Goal: Information Seeking & Learning: Check status

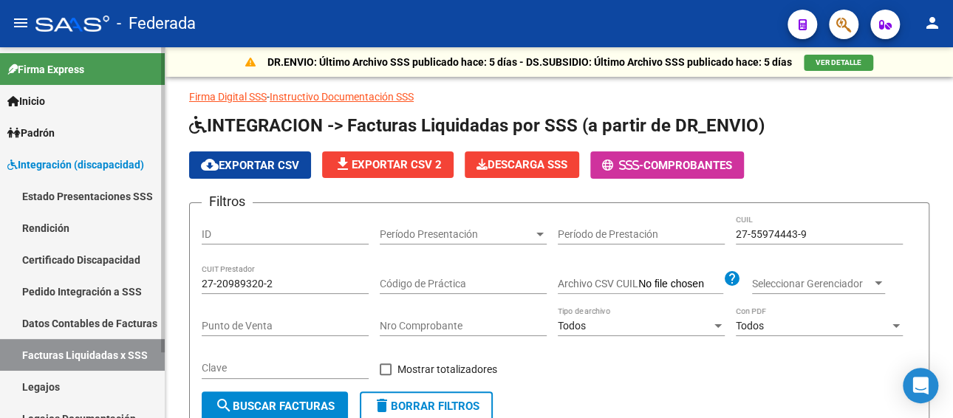
click at [74, 320] on link "Datos Contables de Facturas" at bounding box center [82, 323] width 165 height 32
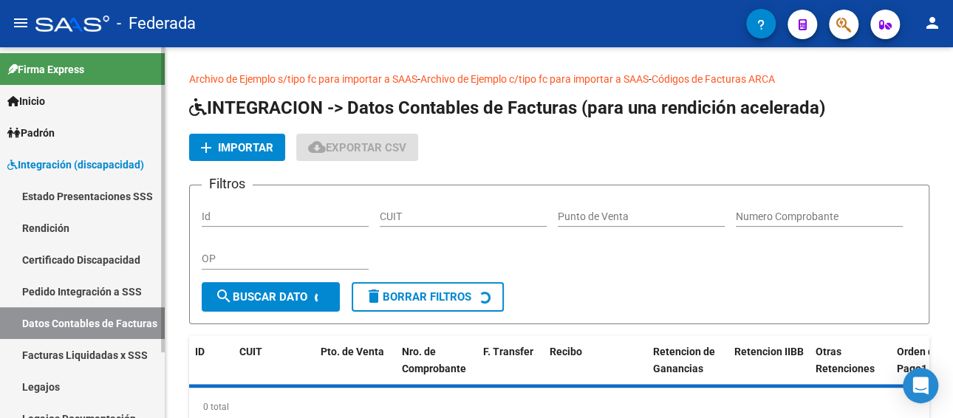
click at [70, 361] on link "Facturas Liquidadas x SSS" at bounding box center [82, 355] width 165 height 32
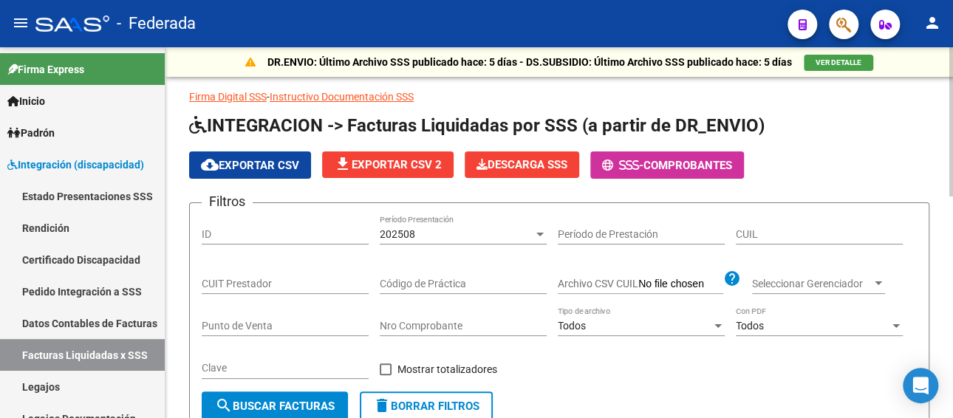
click at [264, 284] on input "CUIT Prestador" at bounding box center [285, 284] width 167 height 13
paste input "27-24863376-5"
type input "27-24863376-5"
click at [443, 233] on div "202508" at bounding box center [457, 234] width 154 height 13
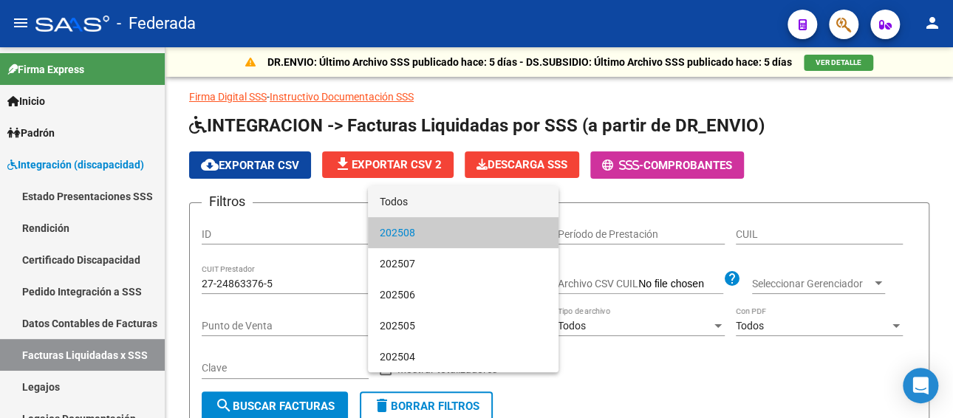
click at [432, 206] on span "Todos" at bounding box center [463, 201] width 167 height 31
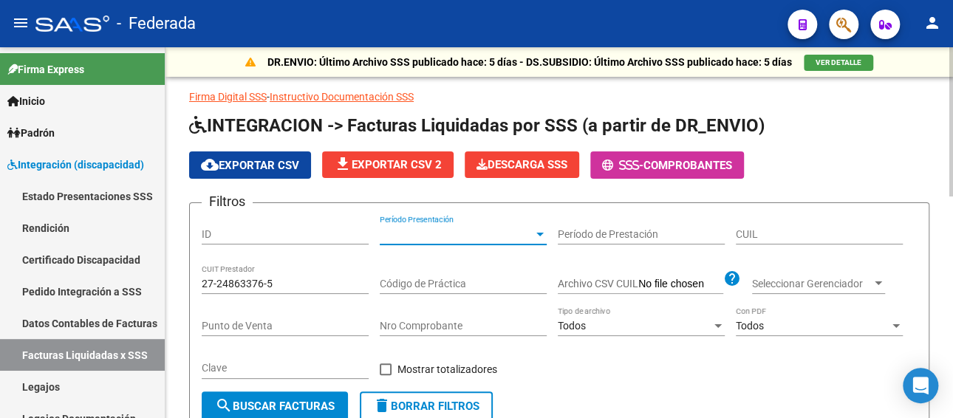
click at [270, 400] on span "search Buscar Facturas" at bounding box center [275, 406] width 120 height 13
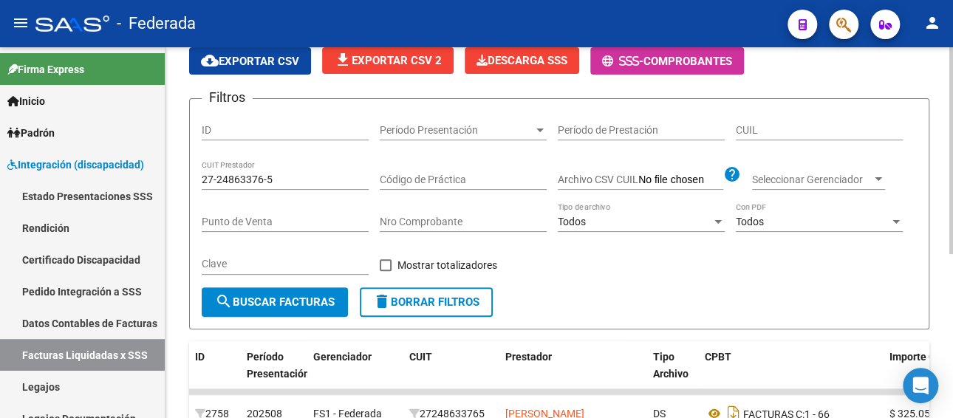
scroll to position [293, 0]
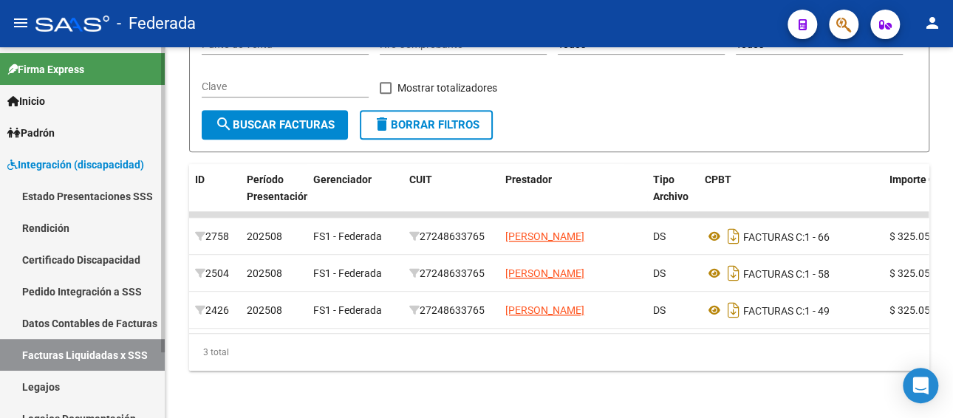
click at [101, 291] on link "Pedido Integración a SSS" at bounding box center [82, 292] width 165 height 32
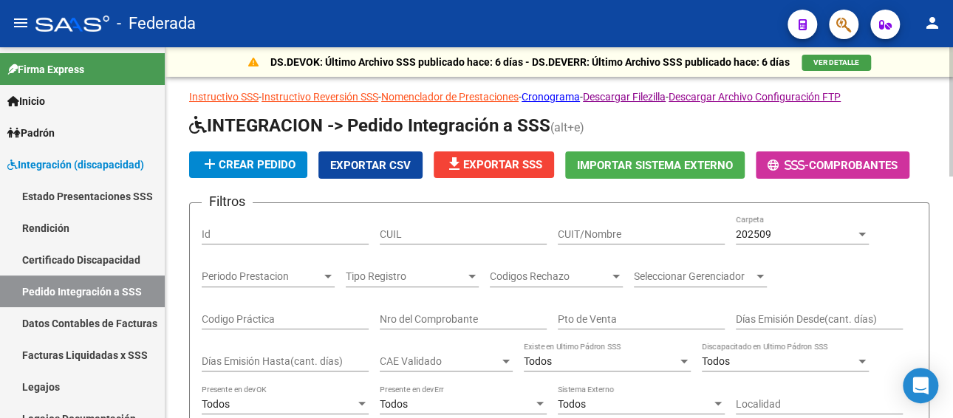
click at [409, 235] on input "CUIL" at bounding box center [463, 234] width 167 height 13
click at [609, 230] on input "CUIT/Nombre" at bounding box center [641, 234] width 167 height 13
paste input "27248633765"
type input "27248633765"
click at [733, 239] on div "Filtros Id CUIL 27248633765 CUIT/Nombre 202509 Carpeta Periodo Prestacion Perio…" at bounding box center [559, 367] width 715 height 304
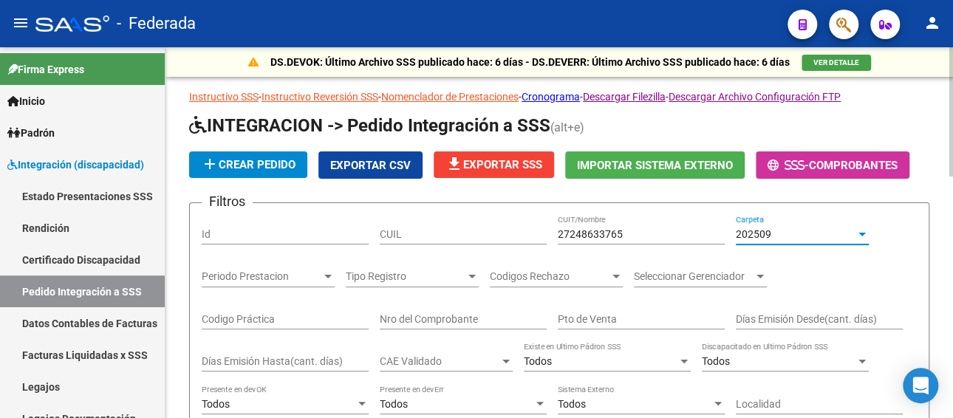
click at [738, 235] on span "202509" at bounding box center [753, 234] width 35 height 12
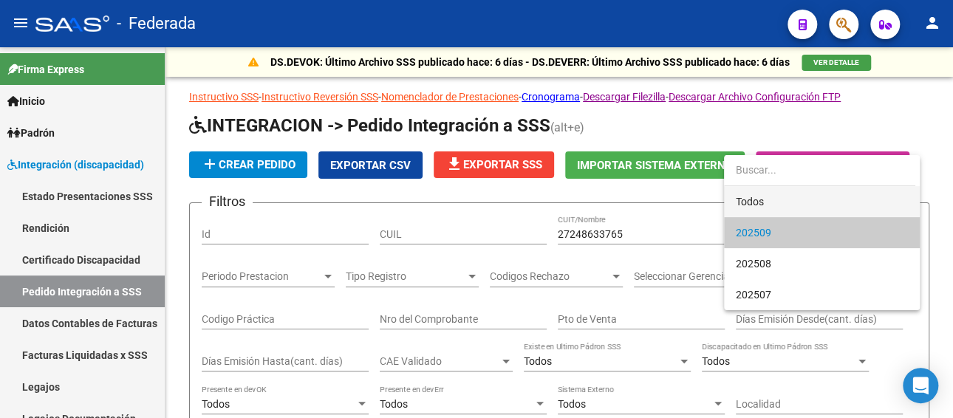
click at [748, 203] on span "Todos" at bounding box center [822, 201] width 172 height 31
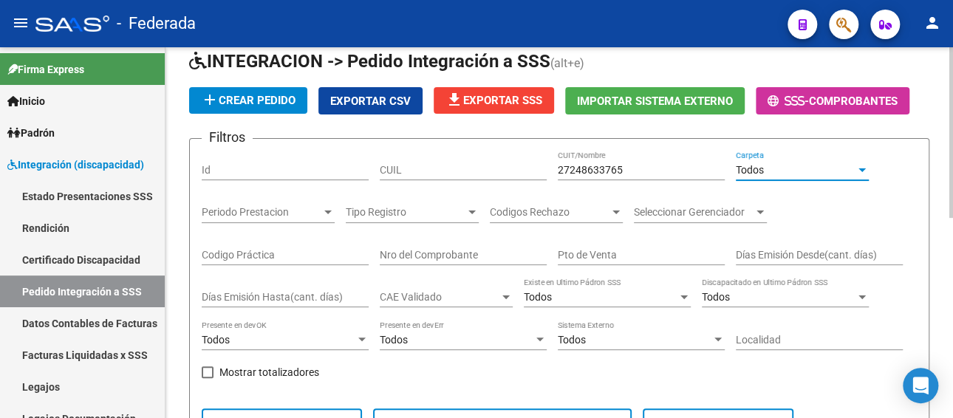
scroll to position [148, 0]
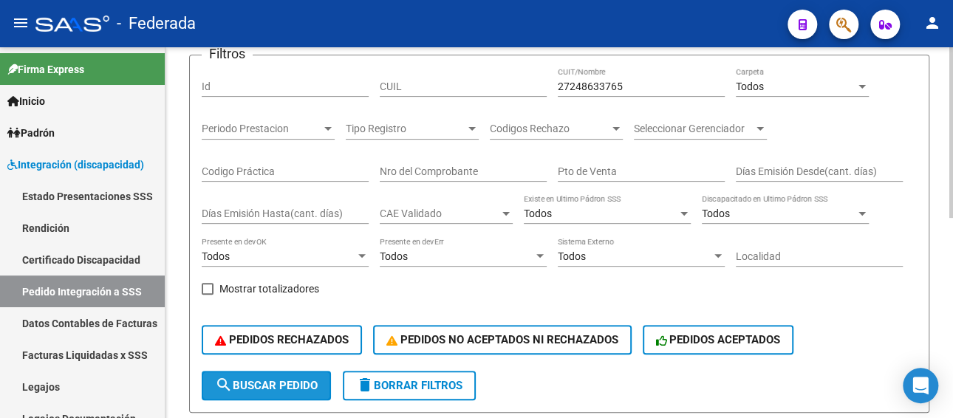
click at [259, 387] on span "search Buscar Pedido" at bounding box center [266, 385] width 103 height 13
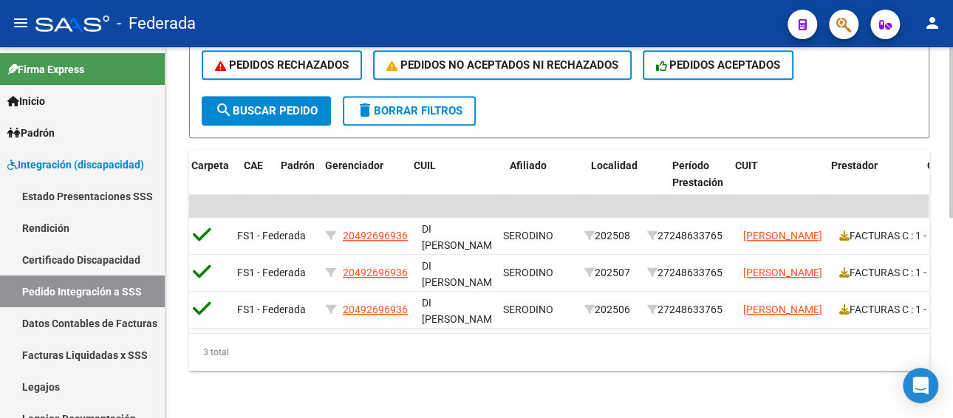
scroll to position [0, 304]
